Goal: Task Accomplishment & Management: Manage account settings

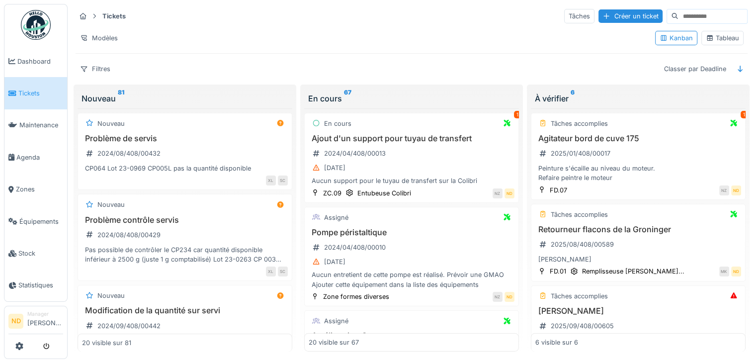
scroll to position [169, 0]
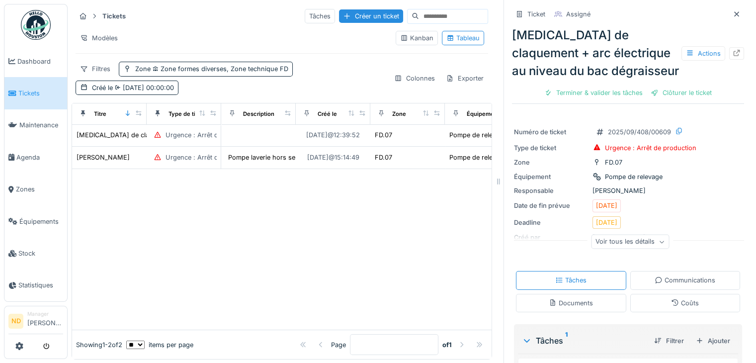
click at [34, 26] on img at bounding box center [36, 25] width 30 height 30
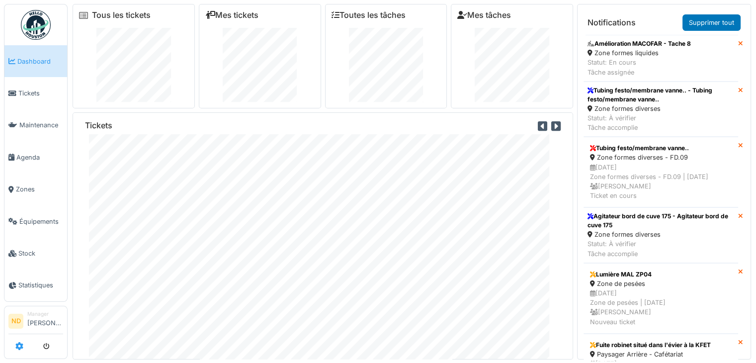
click at [21, 346] on icon at bounding box center [19, 346] width 8 height 8
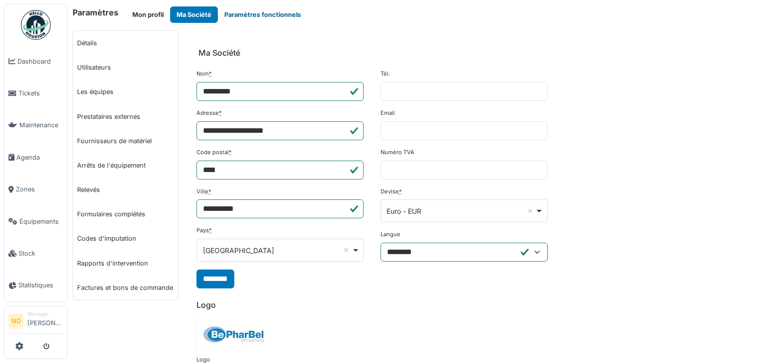
click at [260, 14] on button "Paramètres fonctionnels" at bounding box center [262, 14] width 89 height 16
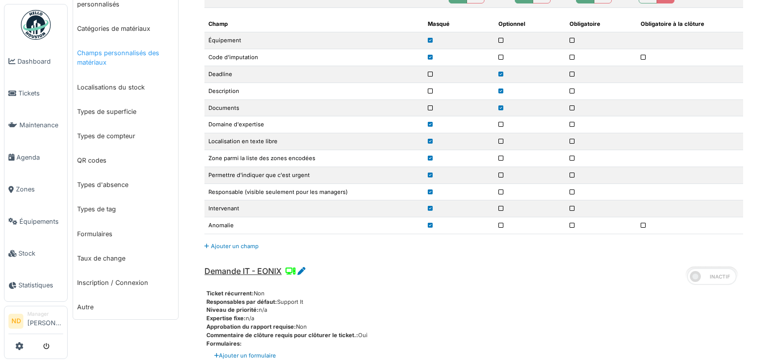
scroll to position [348, 0]
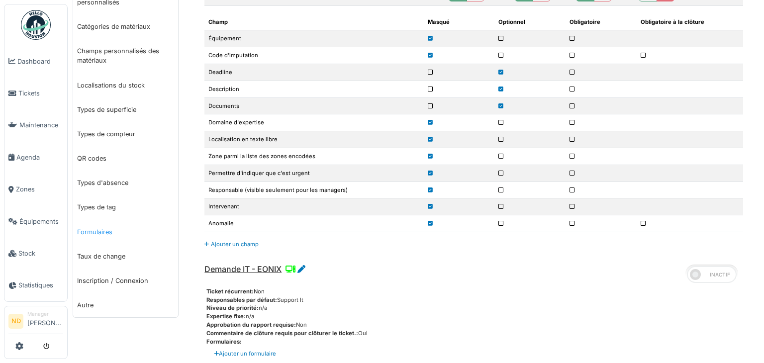
click at [111, 228] on link "Formulaires" at bounding box center [125, 232] width 105 height 24
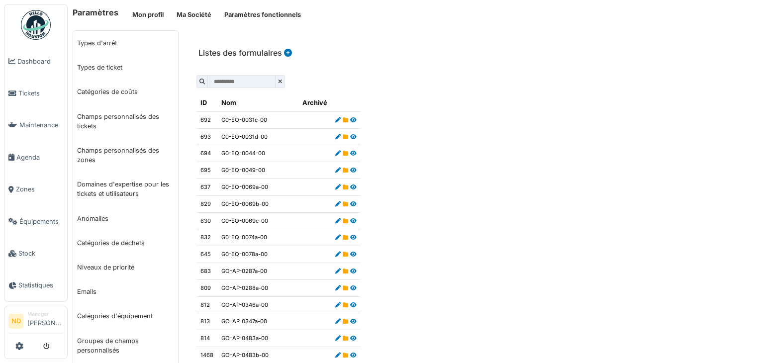
click at [285, 51] on icon at bounding box center [287, 53] width 10 height 8
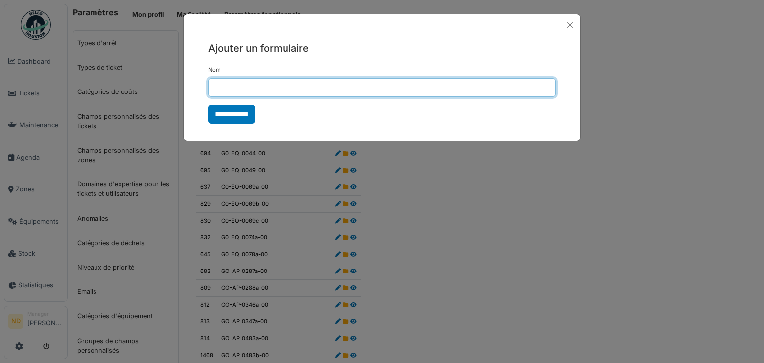
click at [245, 88] on input "Nom" at bounding box center [381, 87] width 347 height 19
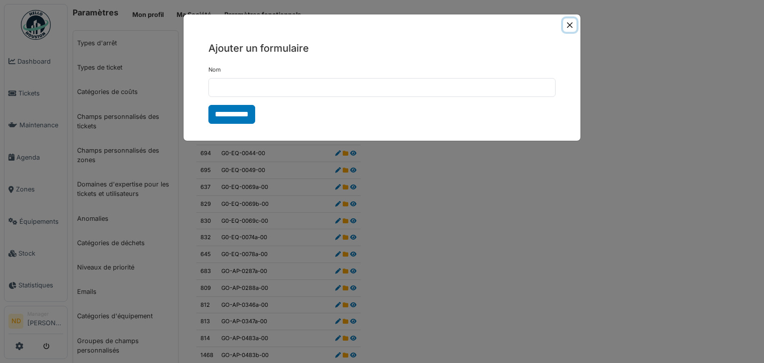
click at [573, 22] on button "Close" at bounding box center [569, 24] width 13 height 13
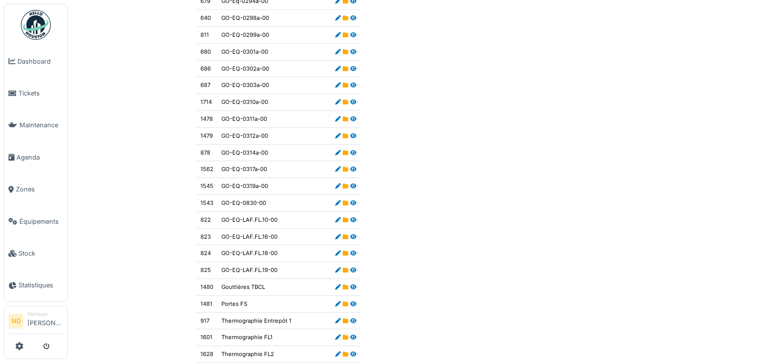
scroll to position [4148, 0]
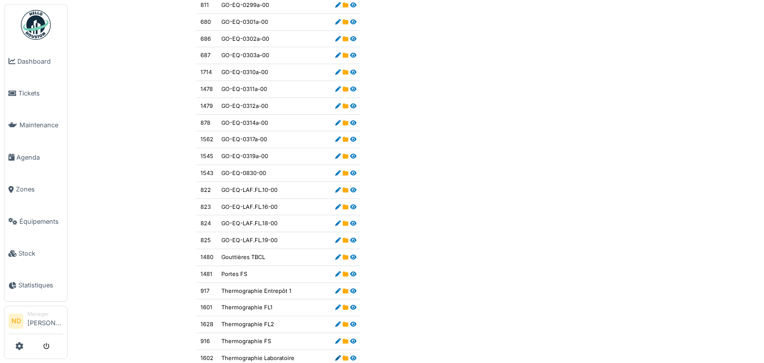
click at [337, 355] on icon at bounding box center [337, 357] width 5 height 5
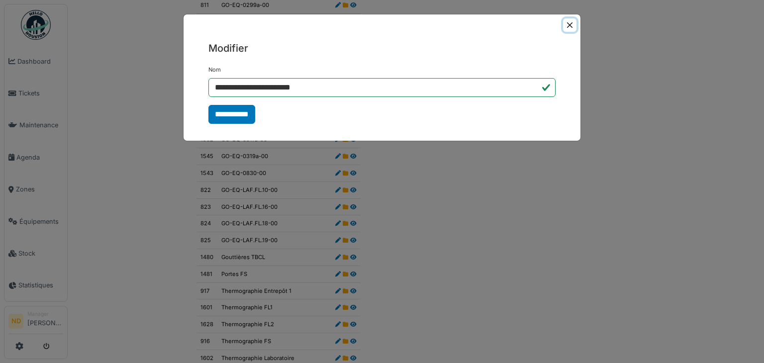
click at [570, 20] on button "Close" at bounding box center [569, 24] width 13 height 13
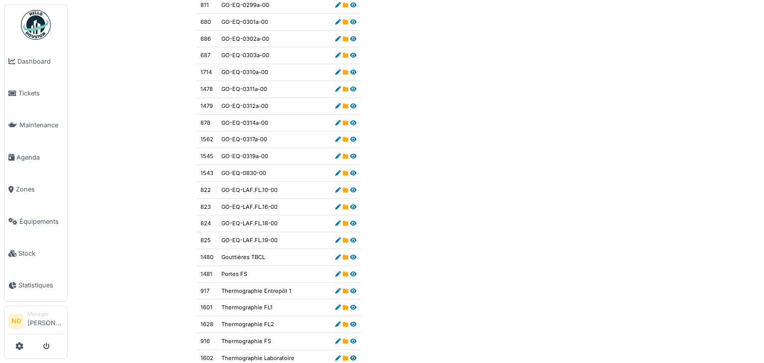
click at [350, 355] on icon at bounding box center [353, 357] width 6 height 5
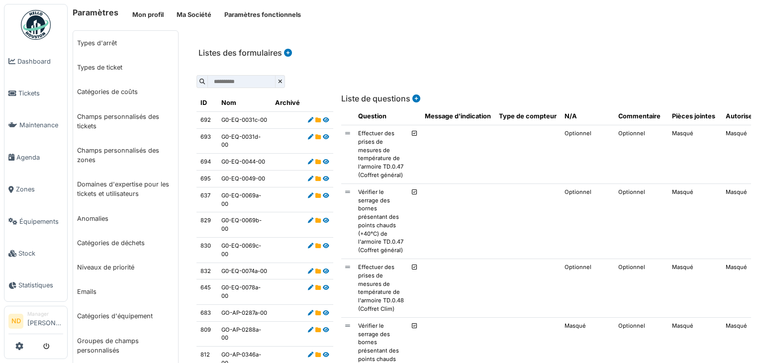
click at [411, 99] on icon at bounding box center [415, 98] width 10 height 8
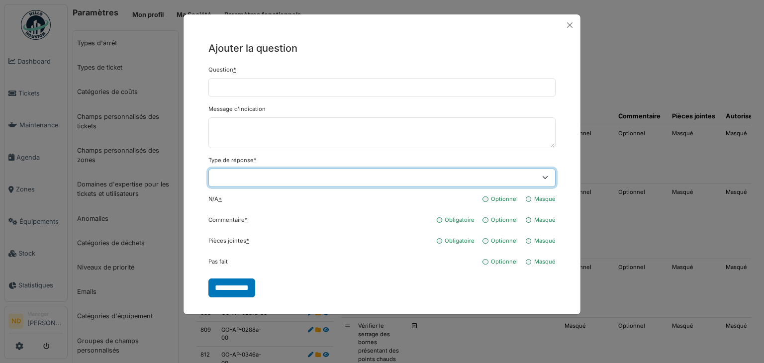
click at [383, 175] on select "**********" at bounding box center [381, 178] width 347 height 19
select select "******"
click at [208, 169] on select "**********" at bounding box center [381, 178] width 347 height 19
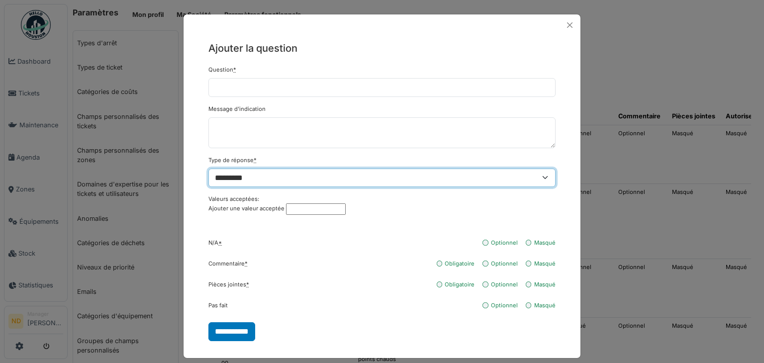
click at [532, 173] on select "**********" at bounding box center [381, 178] width 347 height 19
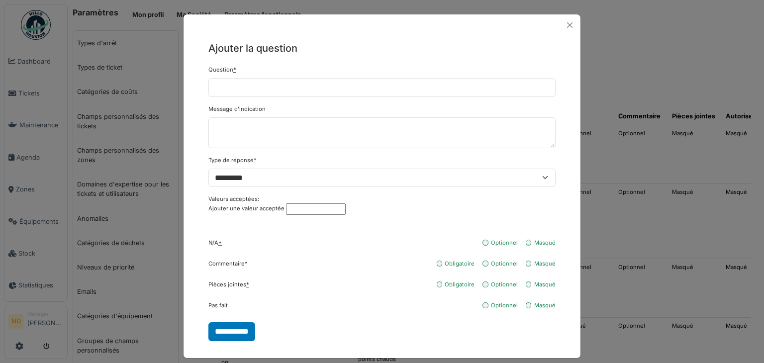
click at [384, 42] on h5 "Ajouter la question" at bounding box center [381, 48] width 347 height 15
click at [563, 27] on button "Close" at bounding box center [569, 24] width 13 height 13
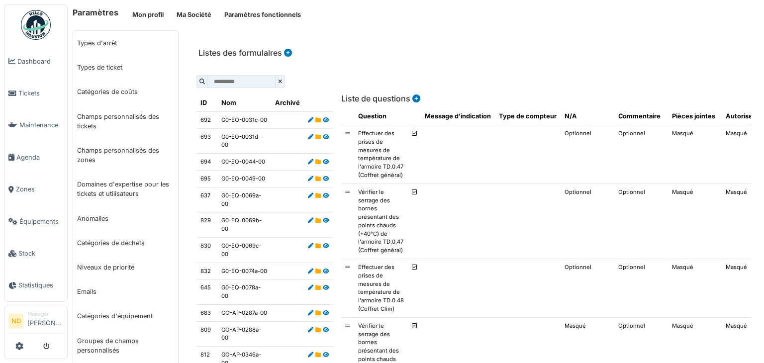
click at [41, 36] on img at bounding box center [36, 25] width 30 height 30
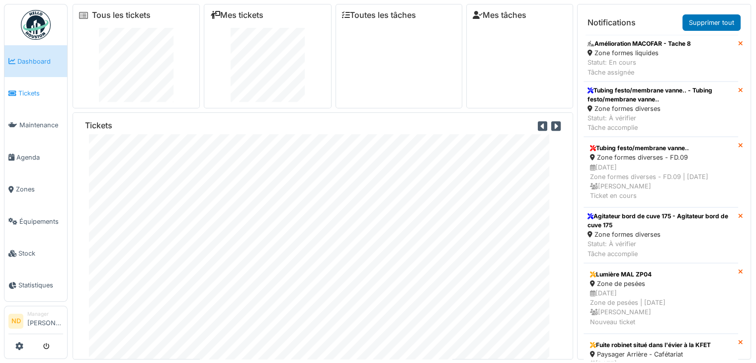
click at [42, 84] on link "Tickets" at bounding box center [35, 93] width 63 height 32
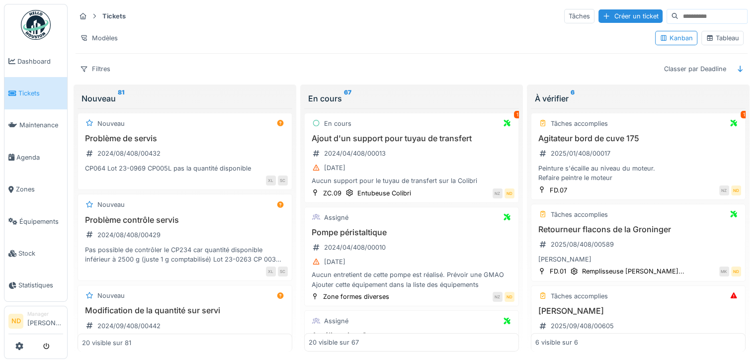
click at [728, 39] on div "Tableau" at bounding box center [722, 37] width 33 height 9
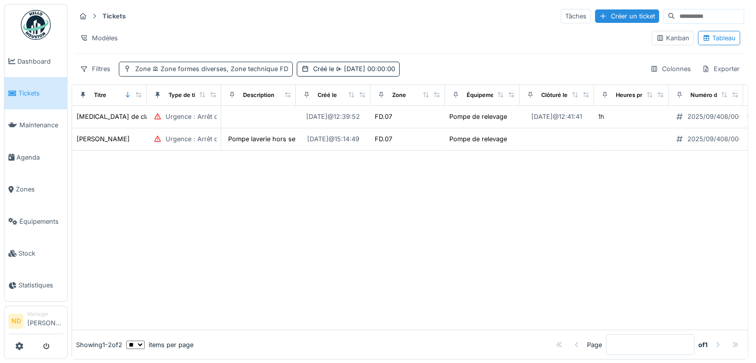
click at [242, 68] on span "Zone formes diverses, Zone technique FD" at bounding box center [220, 68] width 138 height 7
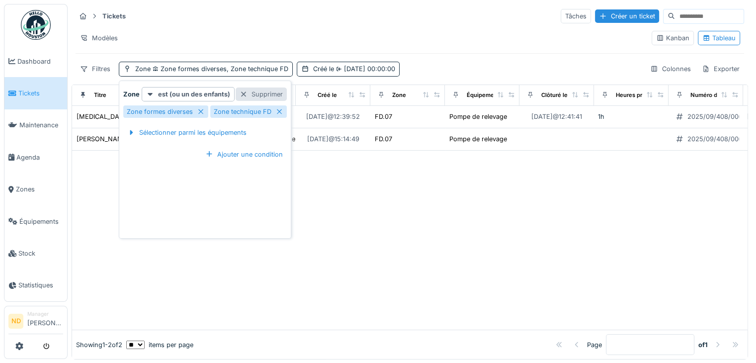
click at [275, 97] on div "Supprimer" at bounding box center [261, 94] width 51 height 13
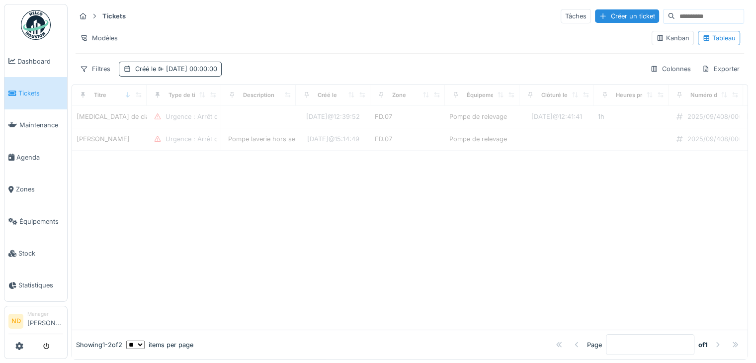
click at [217, 73] on div "Créé le 01/09/2025 00:00:00" at bounding box center [176, 68] width 82 height 9
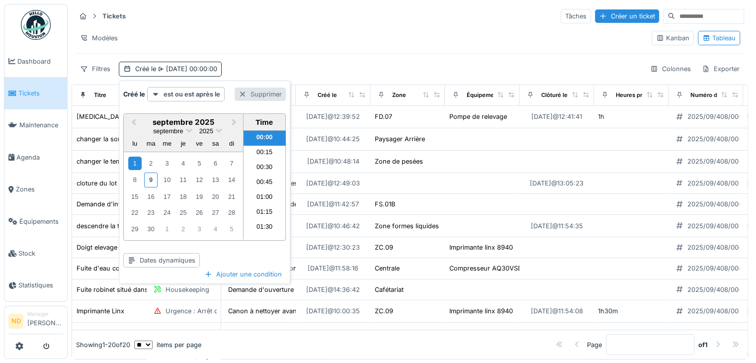
click at [268, 90] on div "Supprimer" at bounding box center [260, 94] width 51 height 13
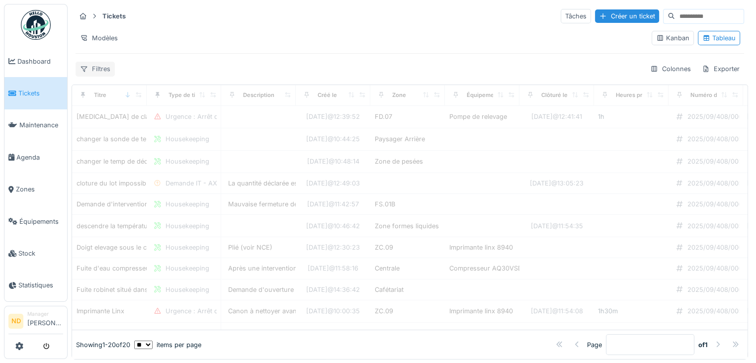
click at [110, 66] on div "Filtres" at bounding box center [95, 69] width 39 height 14
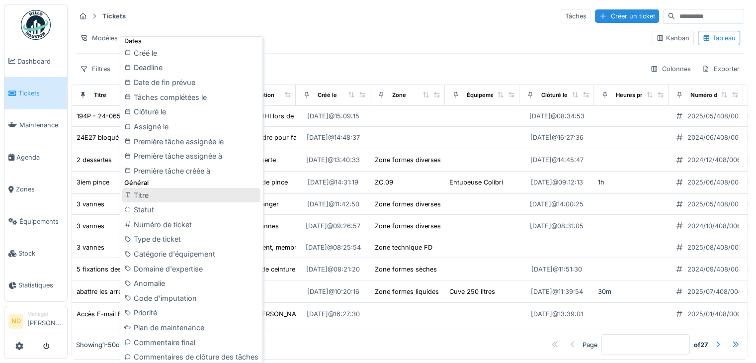
scroll to position [298, 0]
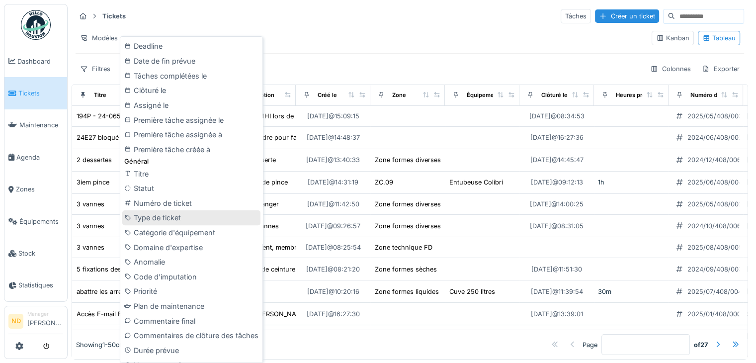
click at [185, 221] on div "Type de ticket" at bounding box center [191, 217] width 138 height 15
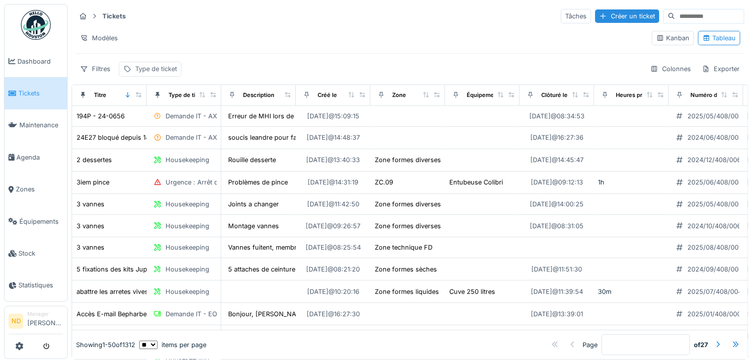
click at [169, 66] on div "Type de ticket" at bounding box center [156, 68] width 42 height 9
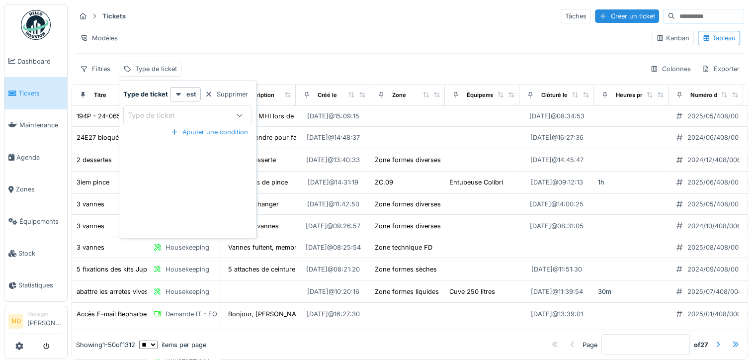
click at [222, 107] on div "Type de ticket" at bounding box center [187, 115] width 129 height 20
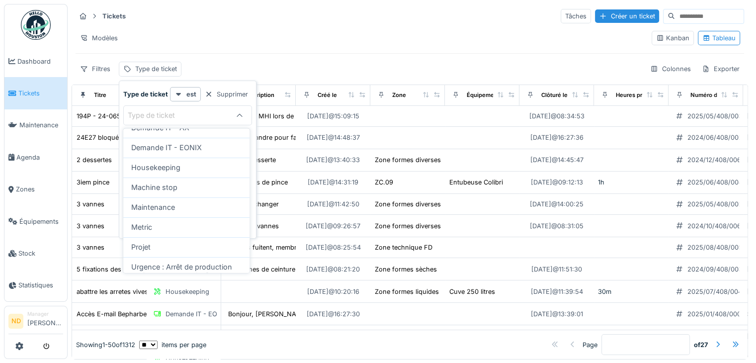
scroll to position [75, 0]
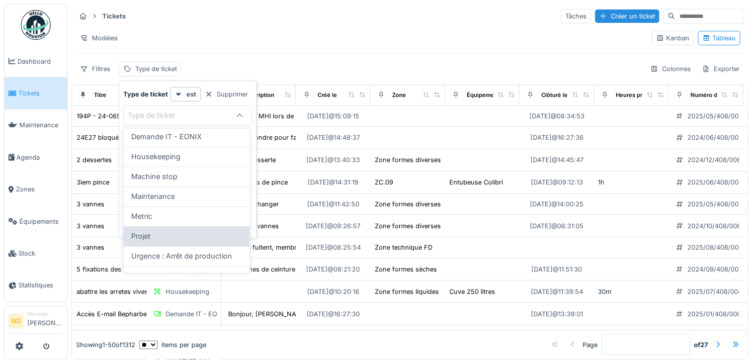
click at [198, 238] on div "Projet" at bounding box center [186, 236] width 110 height 11
type input "***"
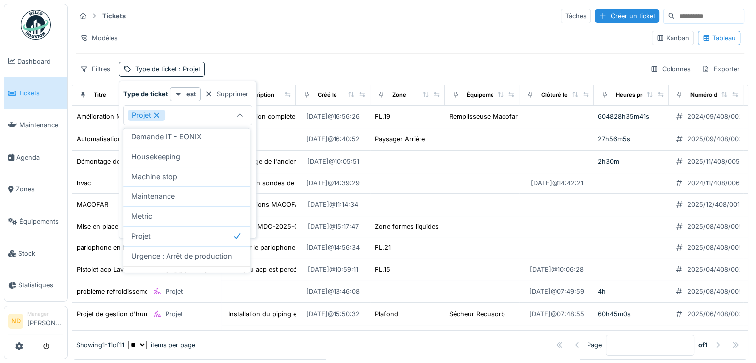
click at [298, 31] on div "Modèles" at bounding box center [360, 38] width 568 height 14
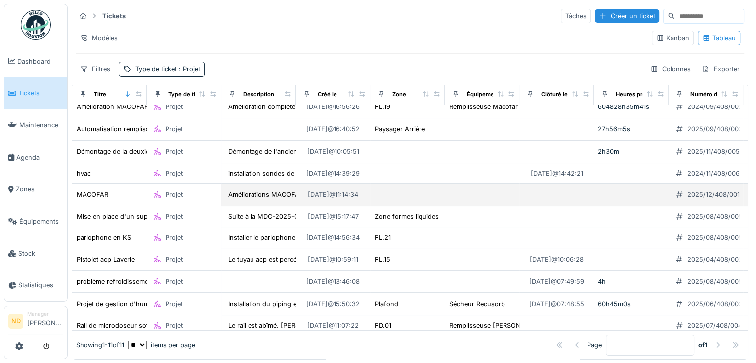
scroll to position [0, 0]
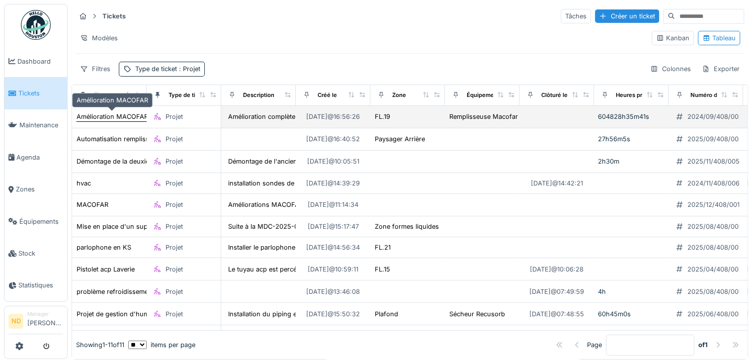
click at [114, 113] on div "Amélioration MACOFAR" at bounding box center [113, 116] width 72 height 9
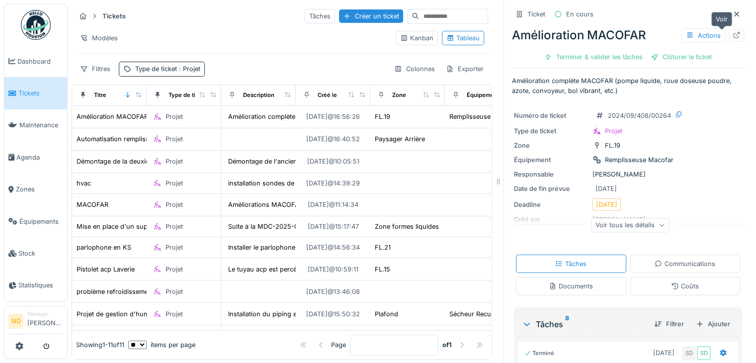
click at [734, 35] on icon at bounding box center [737, 35] width 6 height 6
click at [733, 14] on icon at bounding box center [737, 14] width 8 height 6
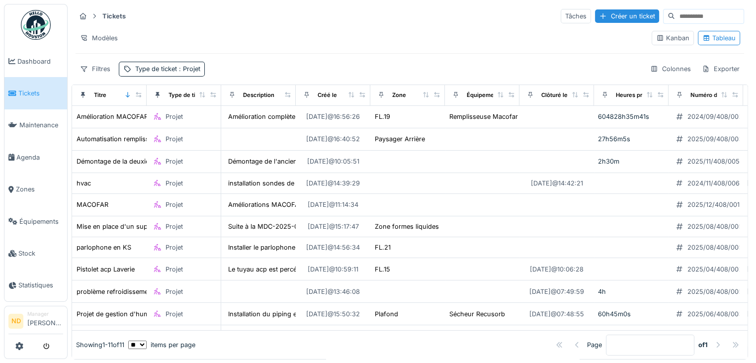
click at [30, 96] on span "Tickets" at bounding box center [40, 93] width 45 height 9
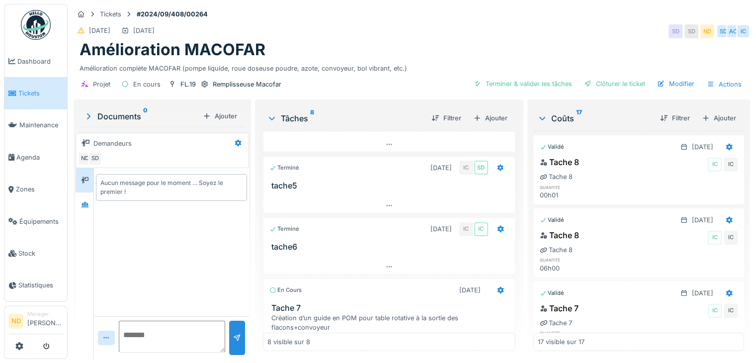
scroll to position [99, 0]
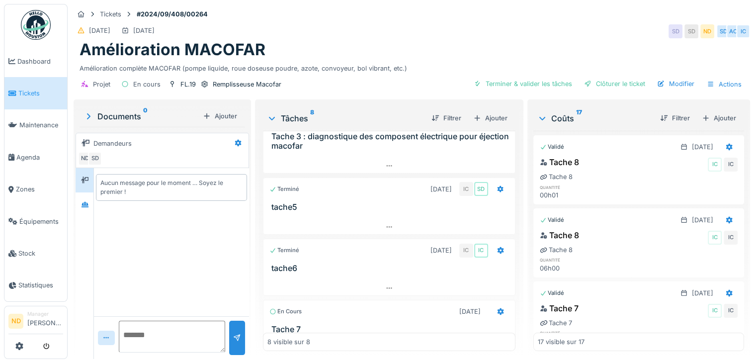
click at [312, 220] on div at bounding box center [389, 216] width 253 height 8
click at [345, 212] on h3 "tache5" at bounding box center [391, 206] width 240 height 9
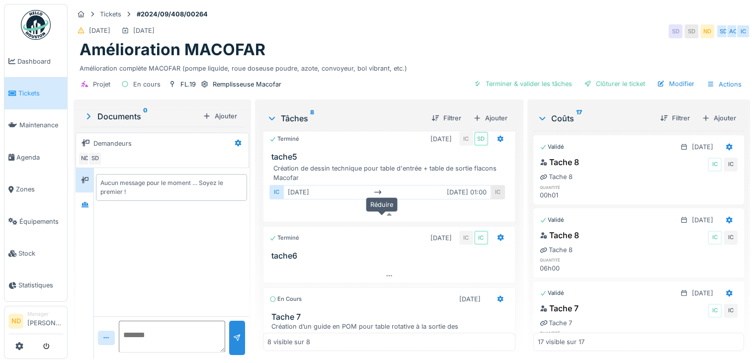
scroll to position [154, 0]
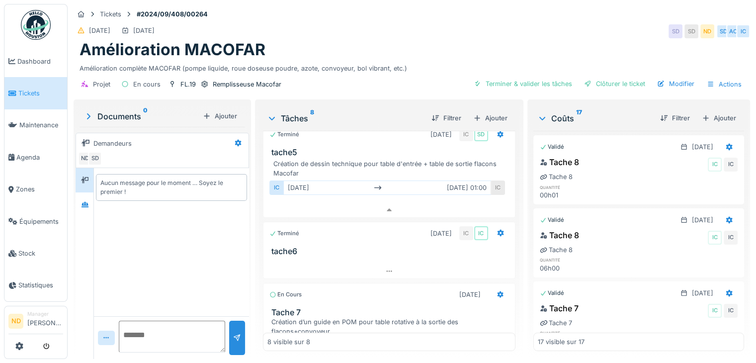
click at [292, 259] on div at bounding box center [389, 260] width 253 height 8
click at [386, 270] on icon at bounding box center [388, 270] width 5 height 1
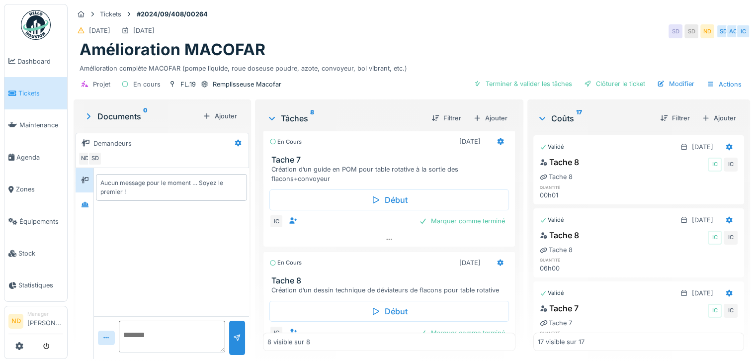
scroll to position [512, 0]
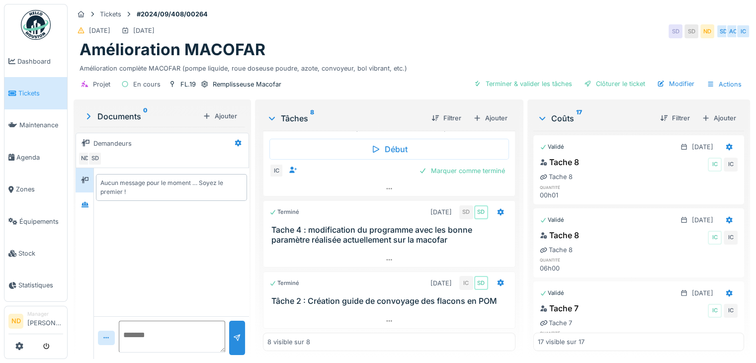
click at [40, 28] on img at bounding box center [36, 25] width 30 height 30
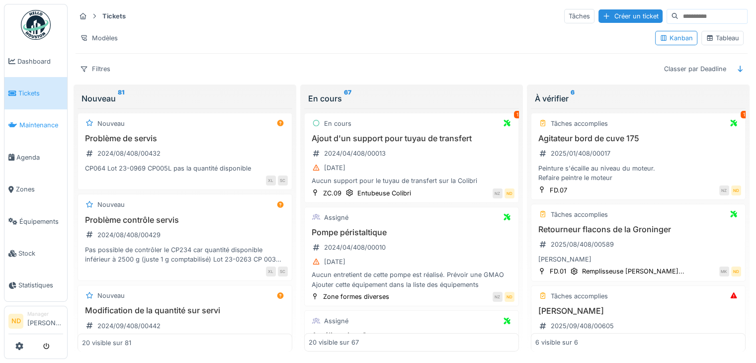
click at [43, 122] on span "Maintenance" at bounding box center [41, 124] width 44 height 9
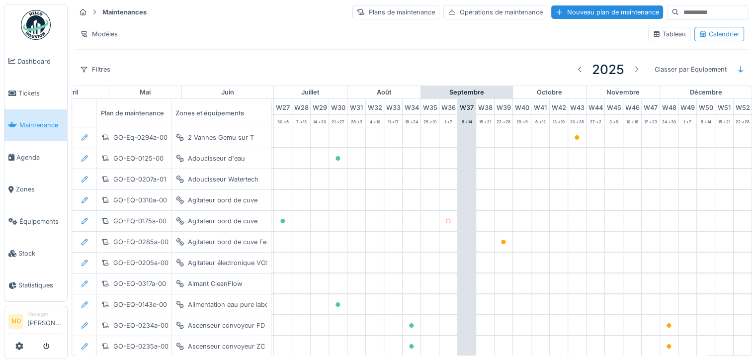
scroll to position [0, 517]
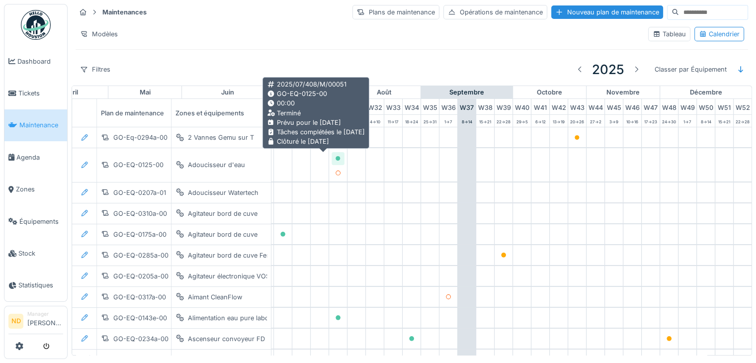
click at [336, 157] on icon at bounding box center [338, 158] width 5 height 5
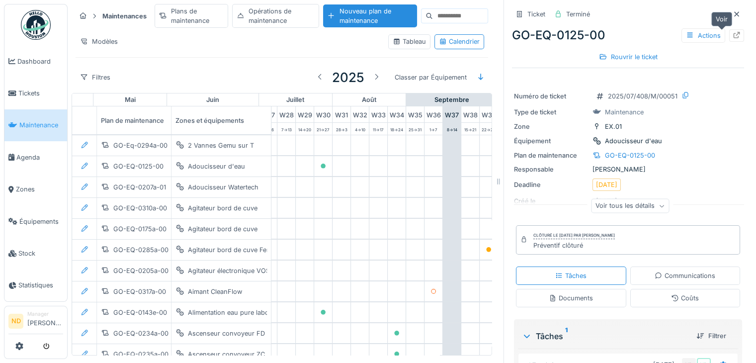
click at [733, 37] on icon at bounding box center [737, 35] width 8 height 6
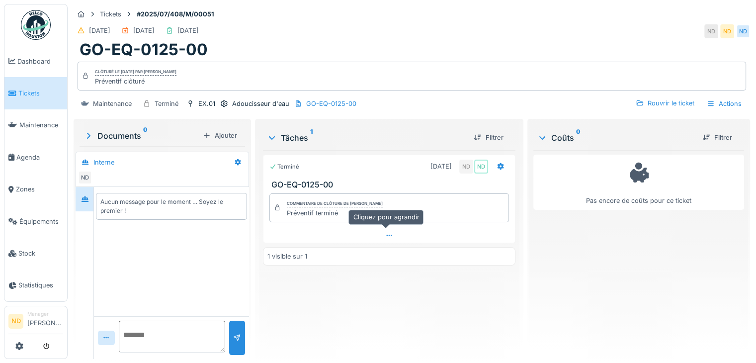
click at [349, 233] on div at bounding box center [390, 235] width 252 height 14
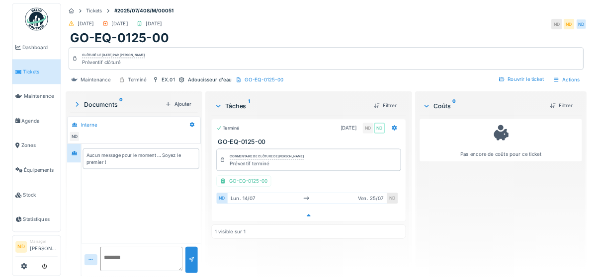
scroll to position [7, 0]
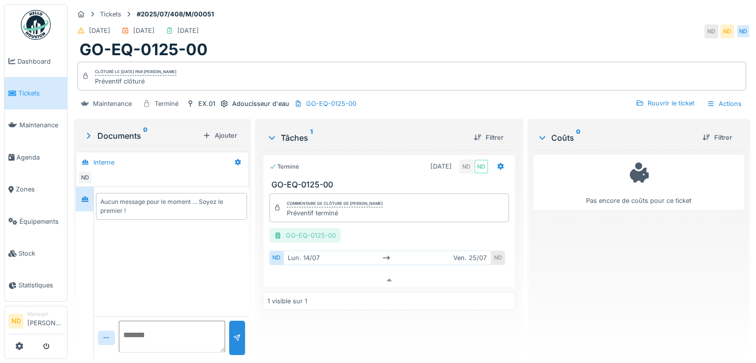
click at [318, 229] on div "GO-EQ-0125-00" at bounding box center [304, 235] width 71 height 14
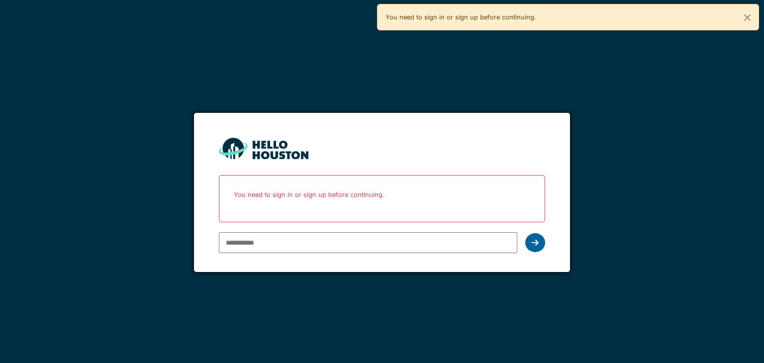
type input "**********"
click at [530, 237] on div at bounding box center [535, 242] width 20 height 19
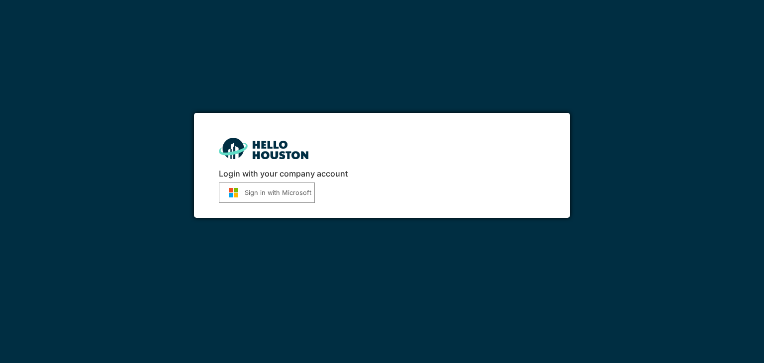
click at [275, 201] on button "Sign in with Microsoft" at bounding box center [267, 192] width 96 height 20
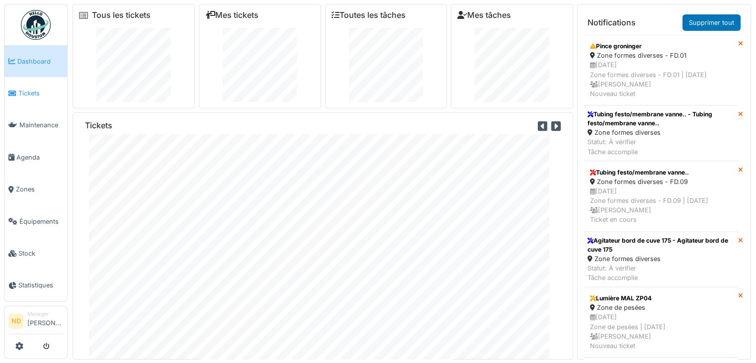
click at [39, 95] on span "Tickets" at bounding box center [40, 93] width 45 height 9
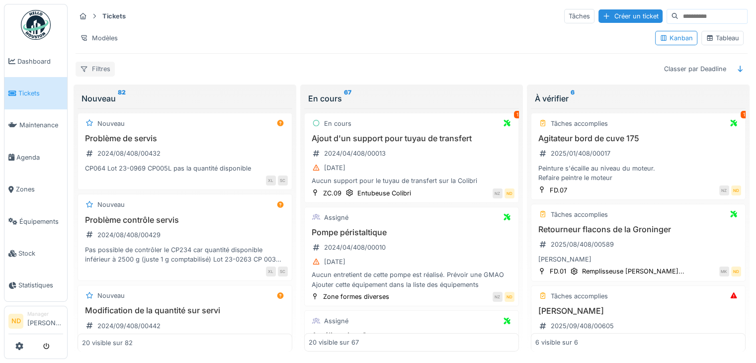
click at [103, 67] on div "Filtres" at bounding box center [95, 69] width 39 height 14
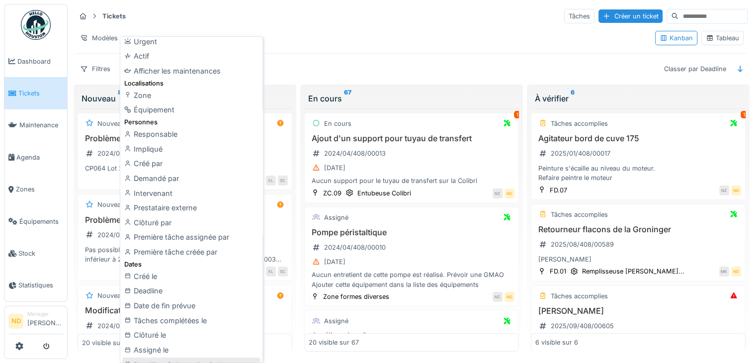
scroll to position [4, 0]
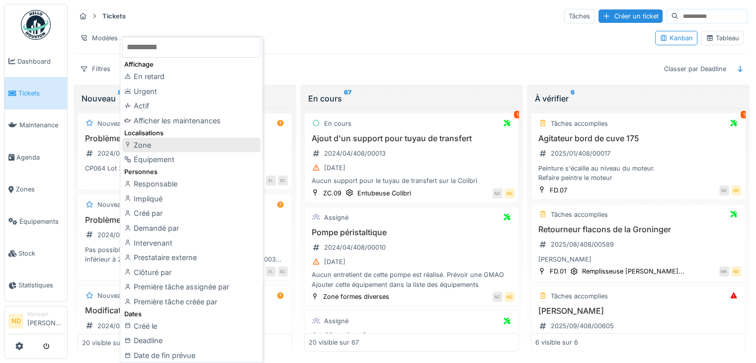
click at [158, 145] on div "Zone" at bounding box center [191, 145] width 138 height 15
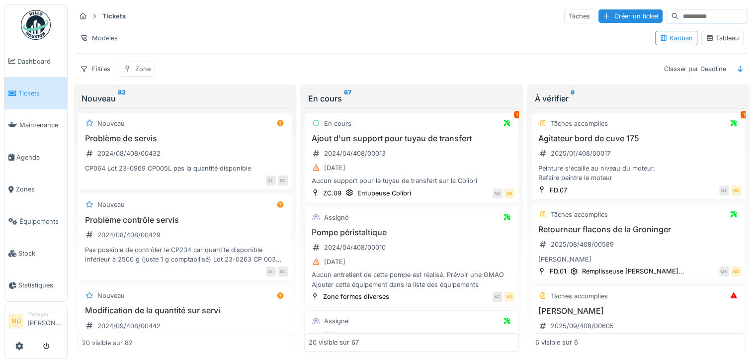
click at [147, 71] on div "Zone" at bounding box center [142, 68] width 15 height 9
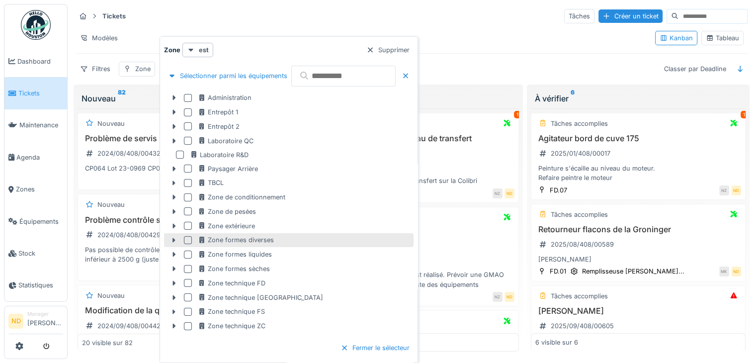
click at [188, 239] on div at bounding box center [188, 240] width 8 height 8
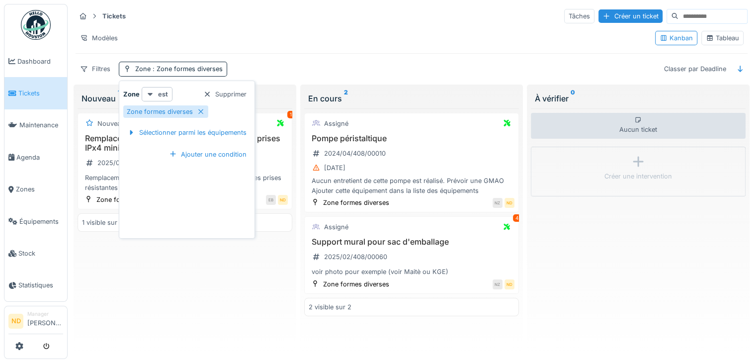
click at [162, 92] on strong "est" at bounding box center [163, 93] width 10 height 9
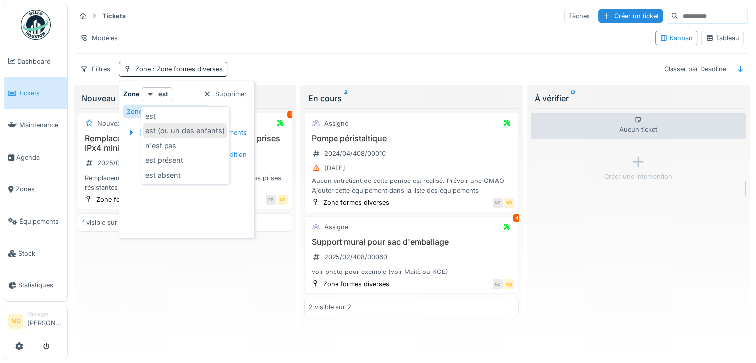
click at [197, 130] on div "est (ou un des enfants)" at bounding box center [185, 130] width 84 height 15
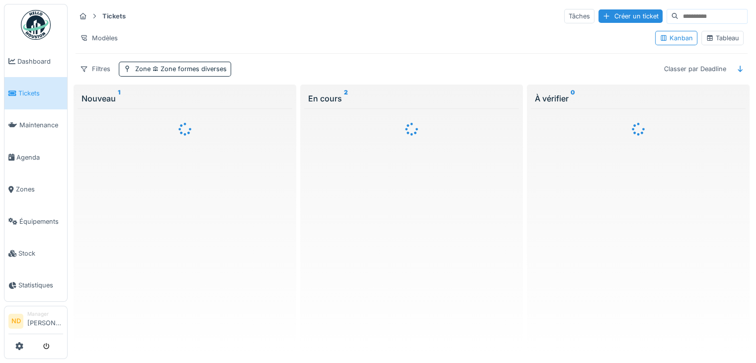
click at [344, 31] on div "Modèles" at bounding box center [362, 38] width 572 height 14
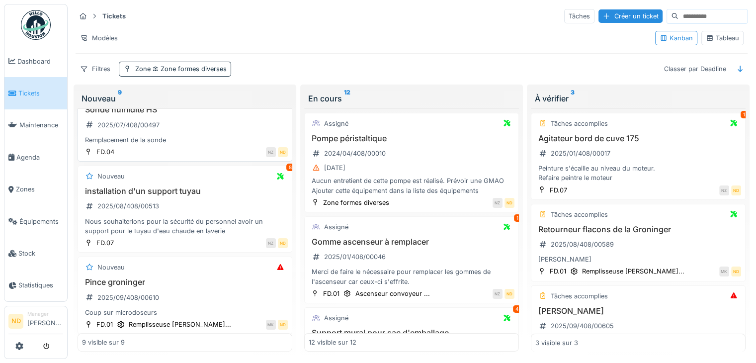
scroll to position [573, 0]
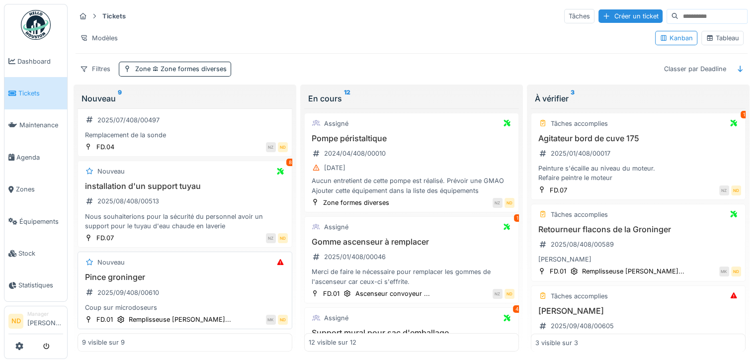
click at [196, 272] on h3 "Pince groninger" at bounding box center [185, 276] width 206 height 9
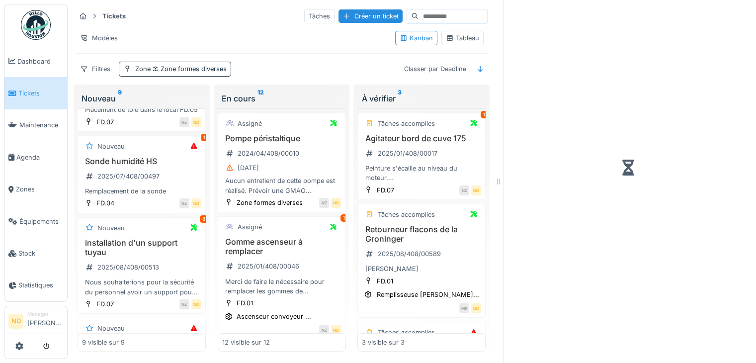
scroll to position [661, 0]
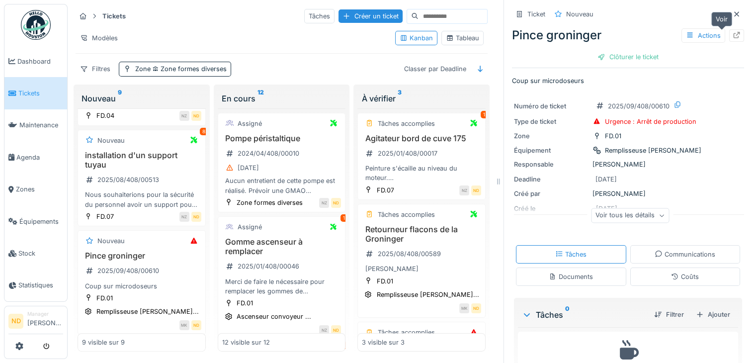
click at [733, 36] on icon at bounding box center [737, 35] width 8 height 6
click at [733, 11] on icon at bounding box center [737, 14] width 8 height 6
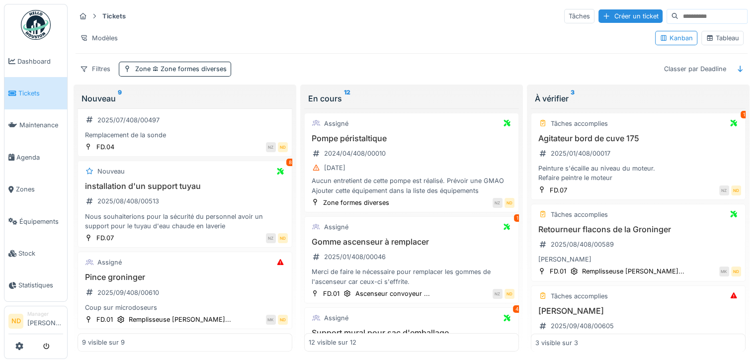
scroll to position [573, 0]
click at [40, 15] on img at bounding box center [36, 25] width 30 height 30
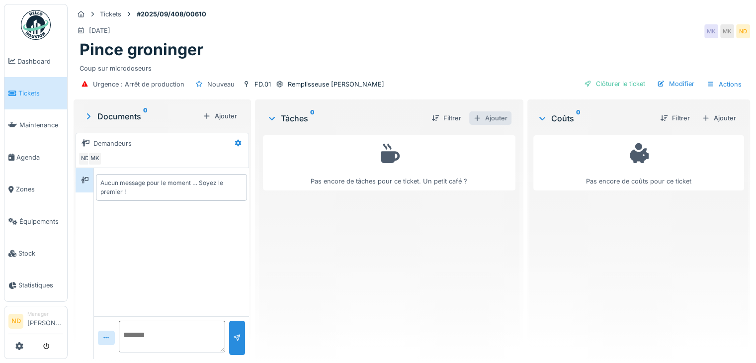
click at [491, 120] on div "Ajouter" at bounding box center [490, 117] width 42 height 13
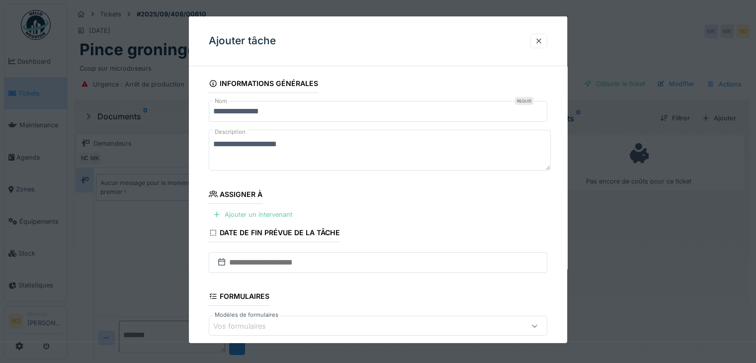
click at [281, 213] on div "Ajouter un intervenant" at bounding box center [253, 214] width 88 height 13
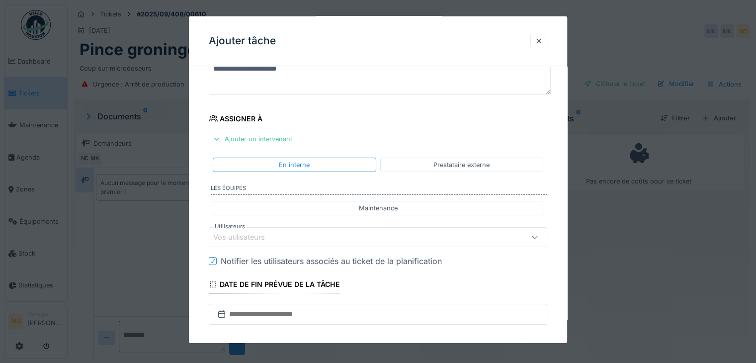
scroll to position [99, 0]
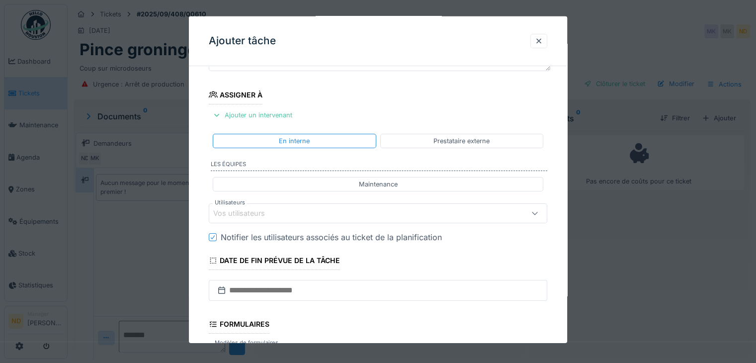
click at [445, 215] on div "Vos utilisateurs" at bounding box center [357, 213] width 288 height 11
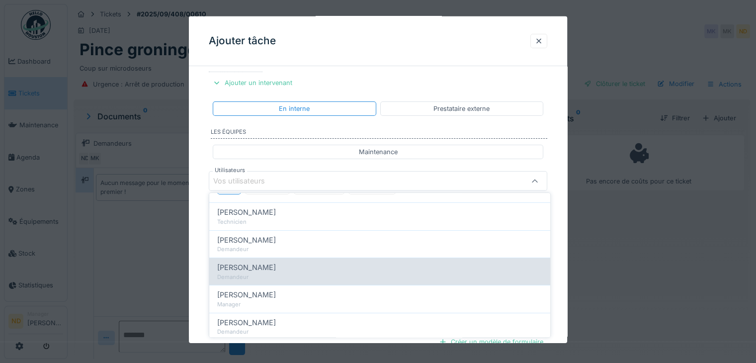
scroll to position [0, 0]
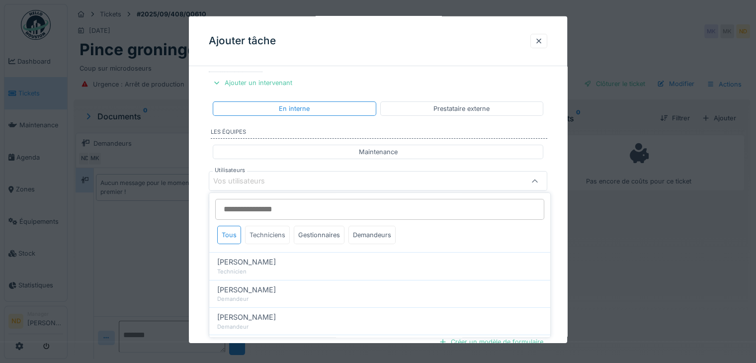
click at [280, 237] on div "Techniciens" at bounding box center [267, 235] width 45 height 18
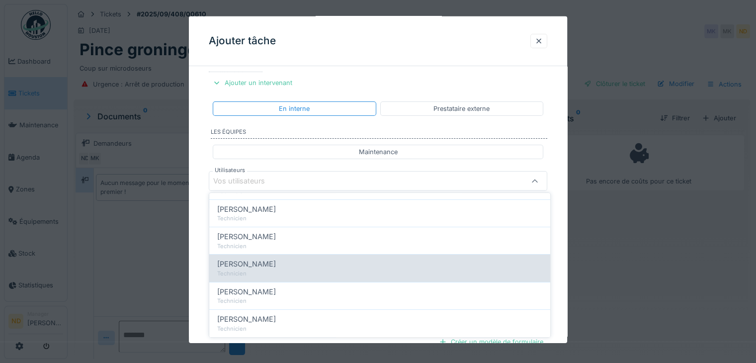
scroll to position [97, 0]
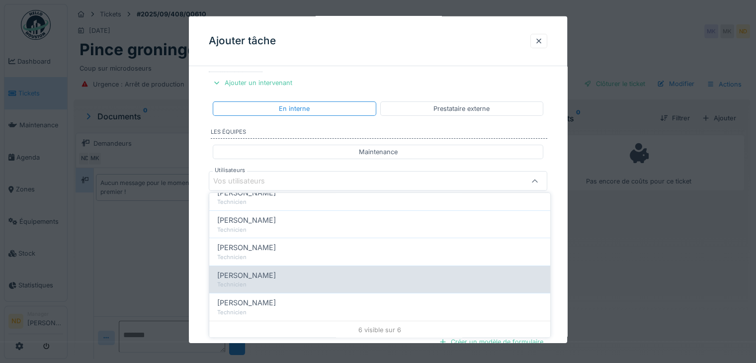
click at [285, 277] on div "[PERSON_NAME]" at bounding box center [379, 275] width 325 height 11
type input "****"
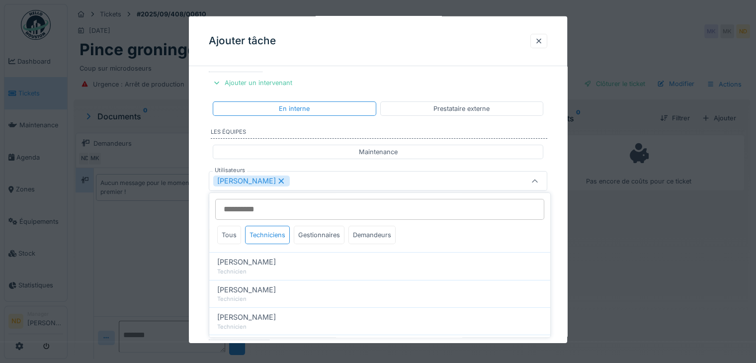
click at [205, 192] on div "**********" at bounding box center [378, 218] width 378 height 553
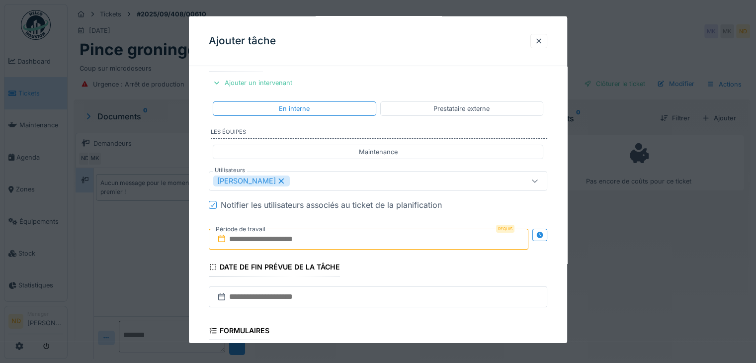
click at [276, 242] on input "text" at bounding box center [369, 239] width 320 height 21
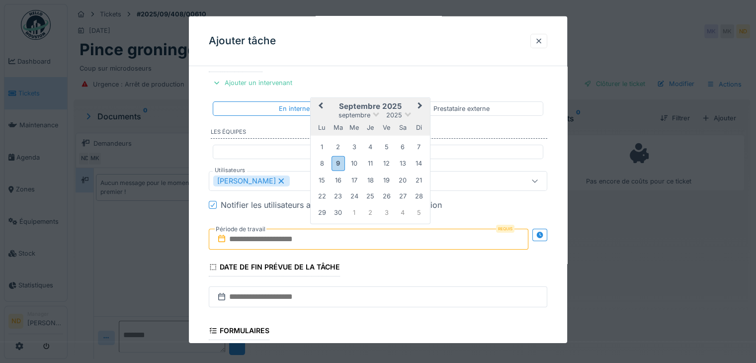
click at [425, 116] on div "septembre 2025" at bounding box center [370, 115] width 119 height 8
click at [338, 159] on div "9" at bounding box center [338, 163] width 13 height 14
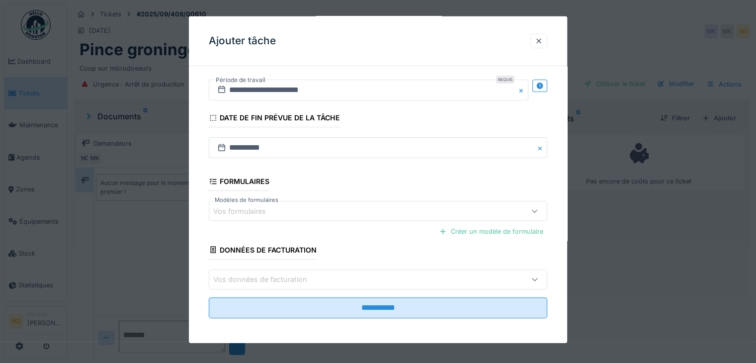
scroll to position [282, 0]
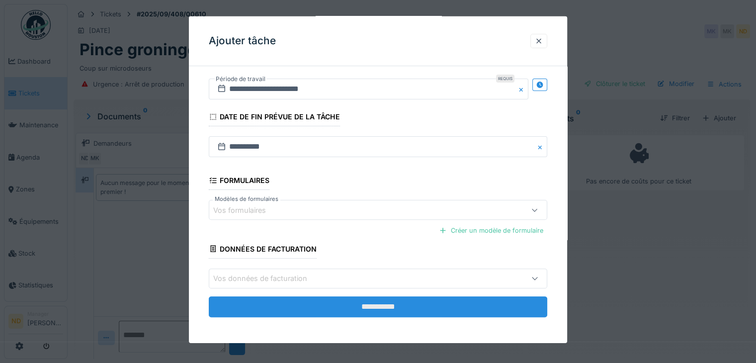
click at [342, 309] on input "**********" at bounding box center [378, 306] width 339 height 21
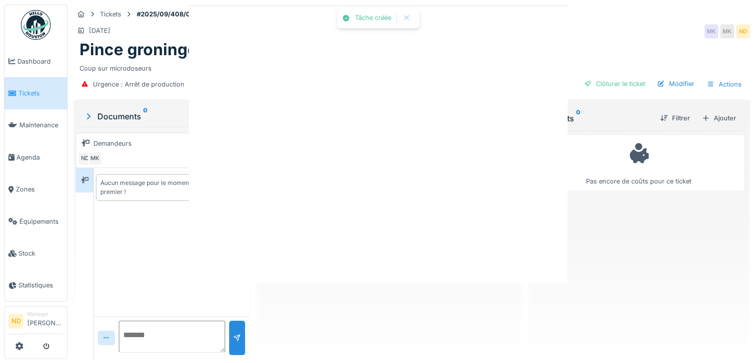
scroll to position [0, 0]
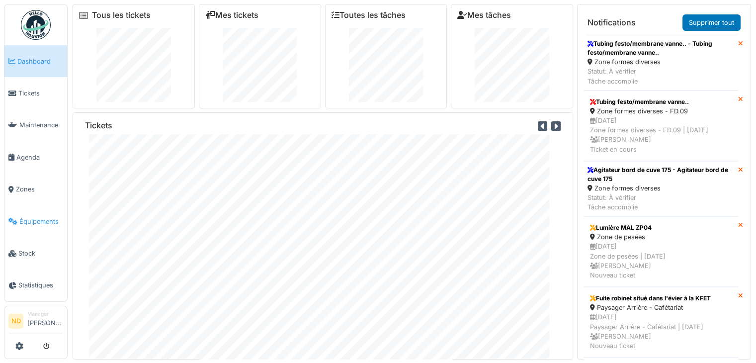
click at [46, 217] on span "Équipements" at bounding box center [41, 221] width 44 height 9
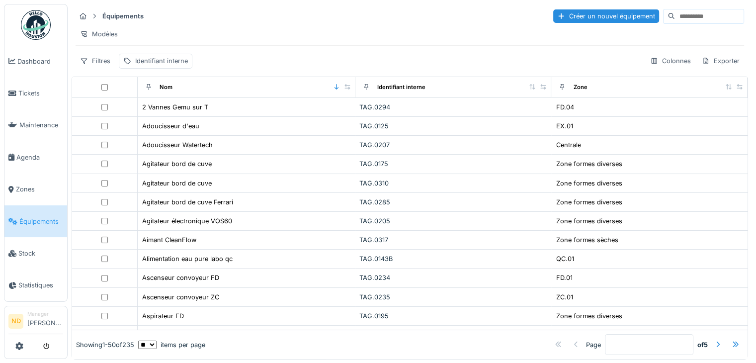
click at [686, 23] on div at bounding box center [703, 16] width 81 height 15
click at [685, 16] on input at bounding box center [709, 16] width 69 height 14
type input "*"
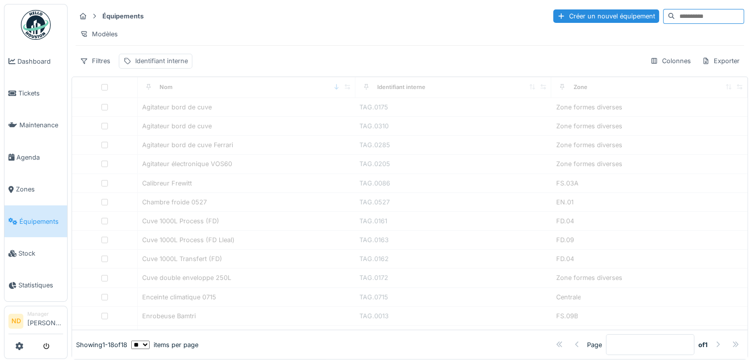
click at [156, 66] on div "Identifiant interne" at bounding box center [161, 60] width 53 height 9
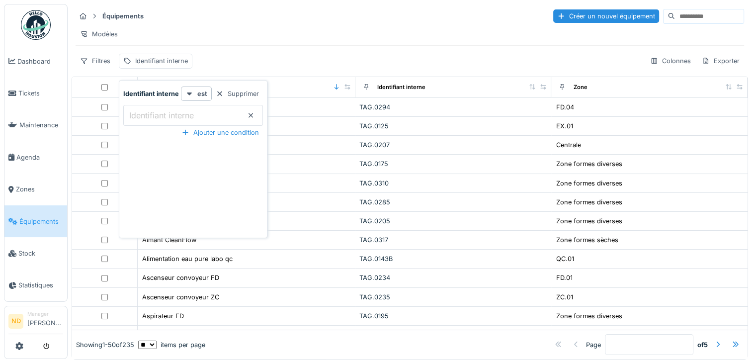
click at [178, 116] on label "Identifiant interne" at bounding box center [161, 115] width 69 height 12
click at [178, 116] on interne_kwNTM "Identifiant interne" at bounding box center [193, 115] width 140 height 21
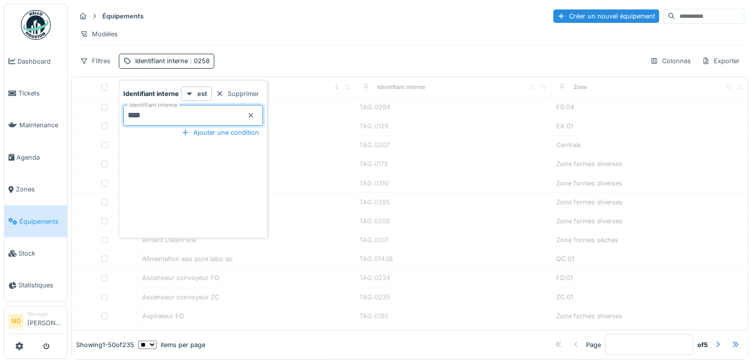
type interne_kwNTM "****"
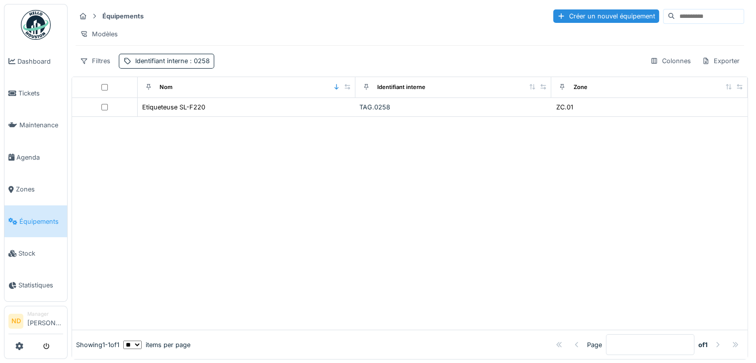
click at [366, 154] on div at bounding box center [410, 223] width 676 height 213
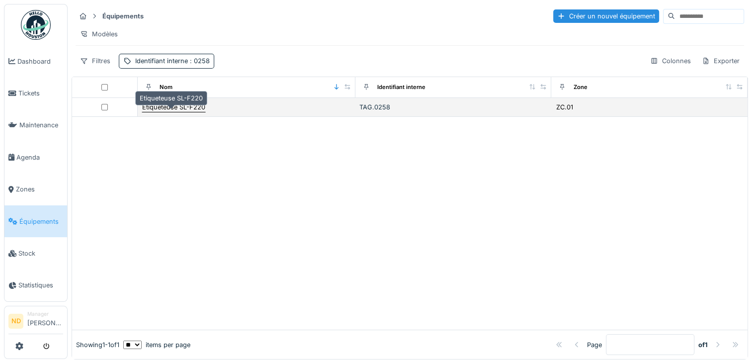
click at [153, 112] on div "Etiqueteuse SL-F220" at bounding box center [173, 106] width 63 height 9
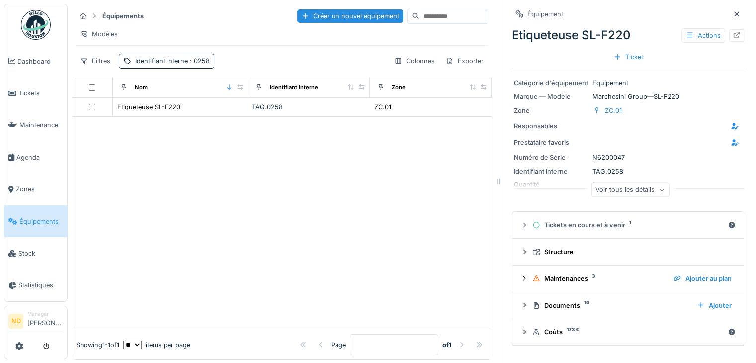
click at [611, 190] on div "Voir tous les détails" at bounding box center [630, 190] width 78 height 14
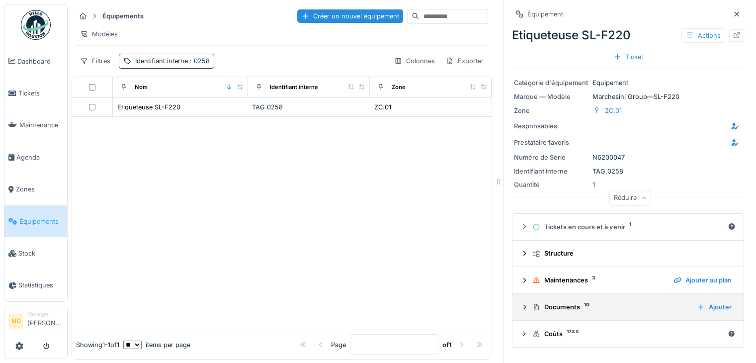
click at [521, 300] on div "Documents 10 Ajouter" at bounding box center [628, 306] width 215 height 13
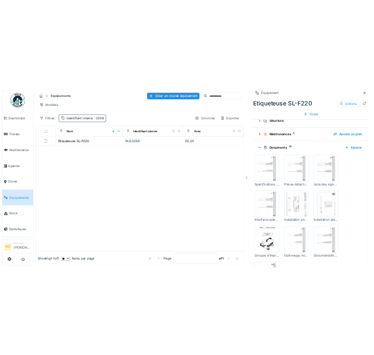
scroll to position [249, 0]
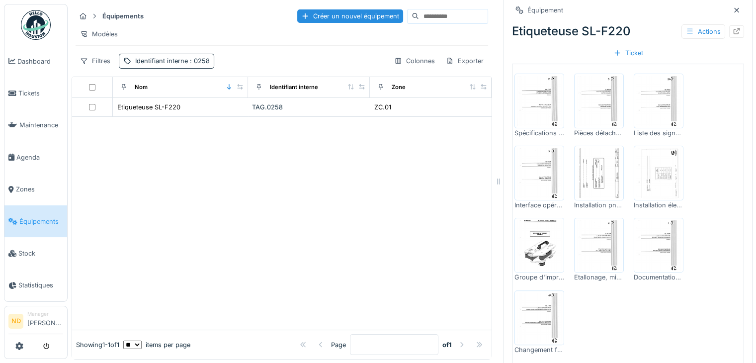
click at [592, 104] on img at bounding box center [599, 101] width 45 height 50
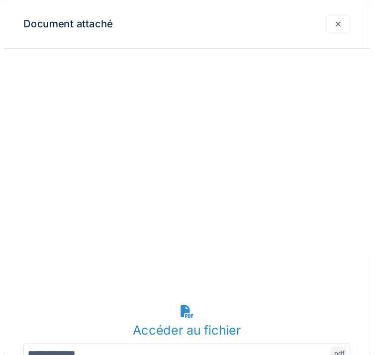
scroll to position [162, 0]
